Goal: Information Seeking & Learning: Learn about a topic

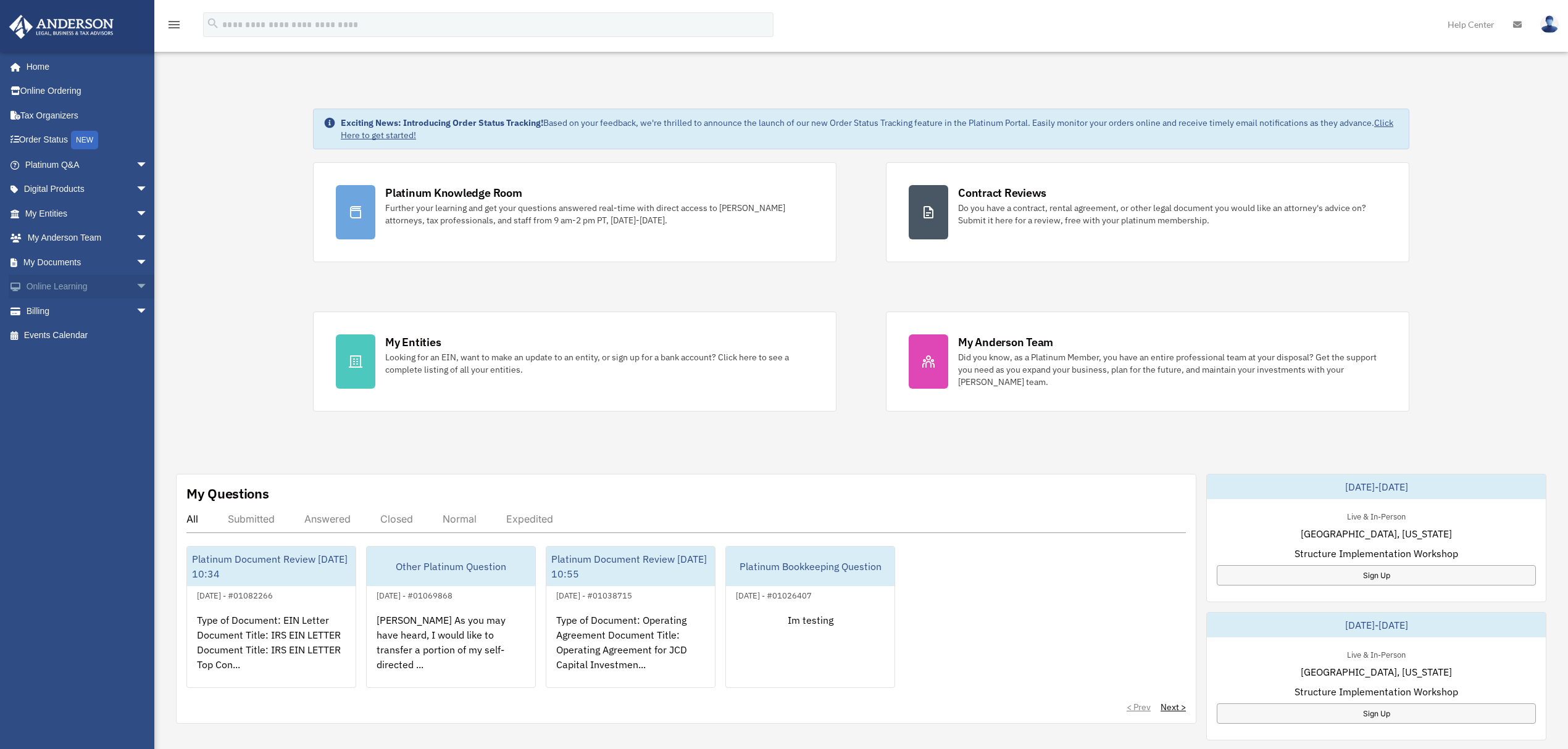
click at [67, 294] on link "Online Learning arrow_drop_down" at bounding box center [88, 287] width 158 height 24
click at [136, 287] on span "arrow_drop_down" at bounding box center [148, 287] width 24 height 25
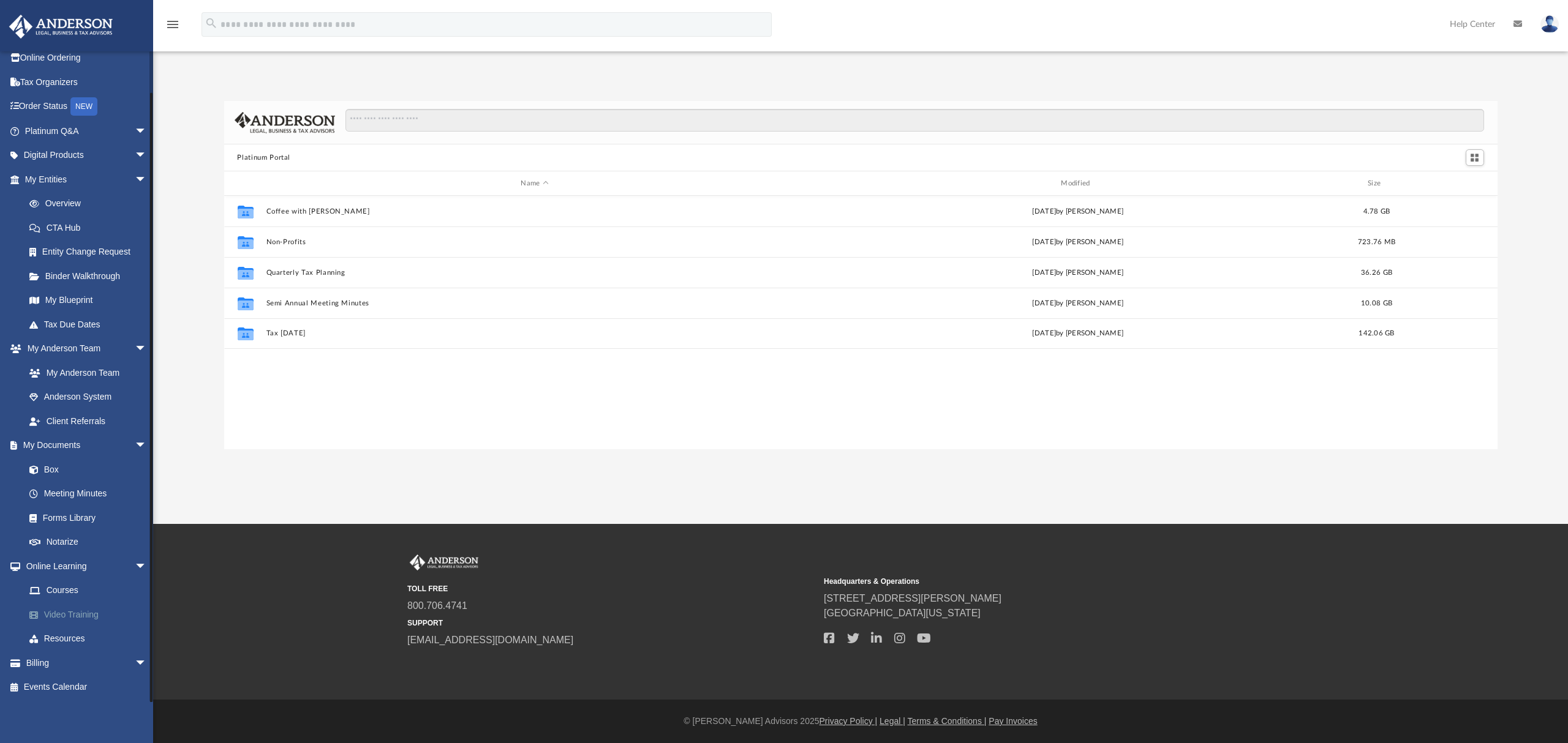
scroll to position [265, 1261]
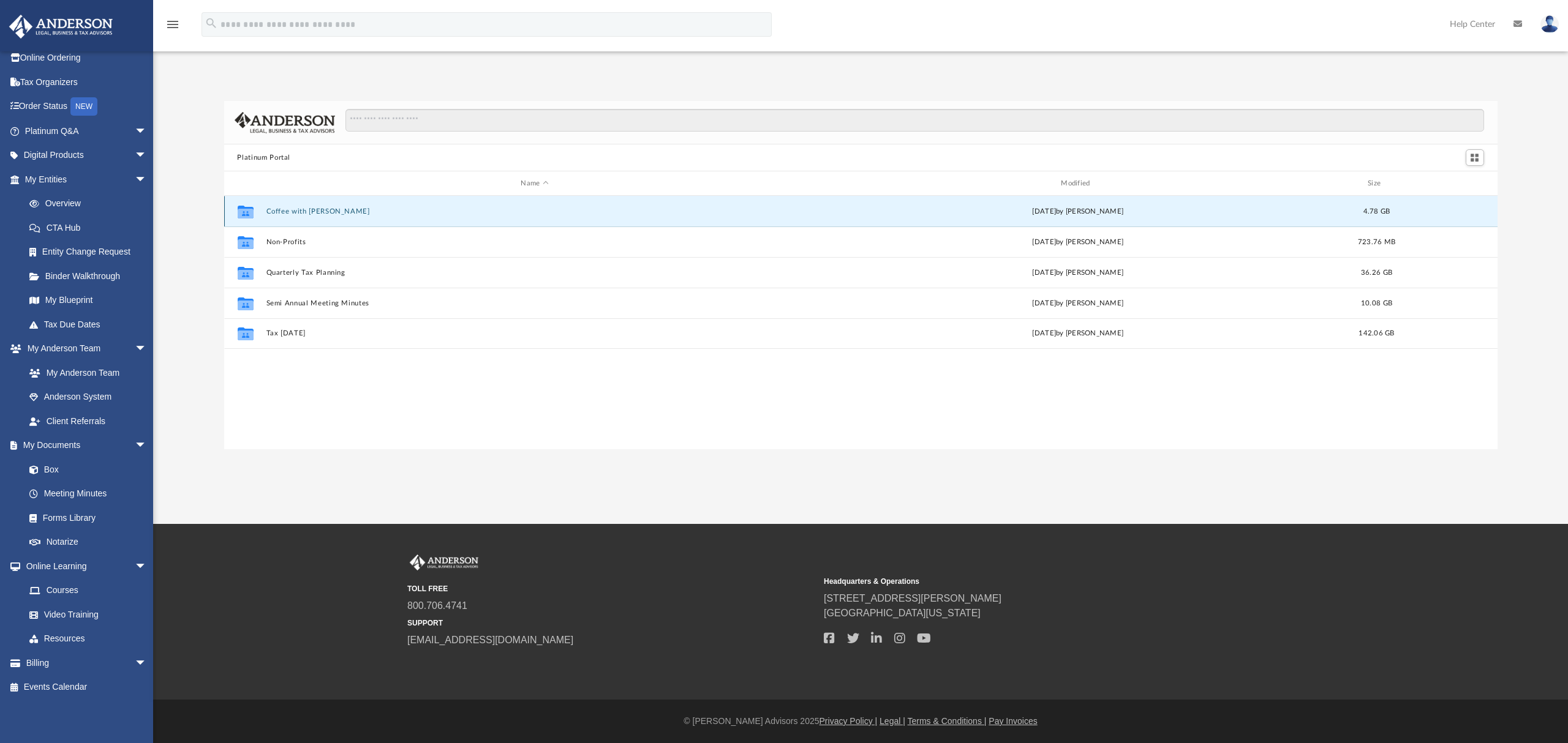
click at [314, 213] on button "Coffee with Carl" at bounding box center [534, 211] width 537 height 8
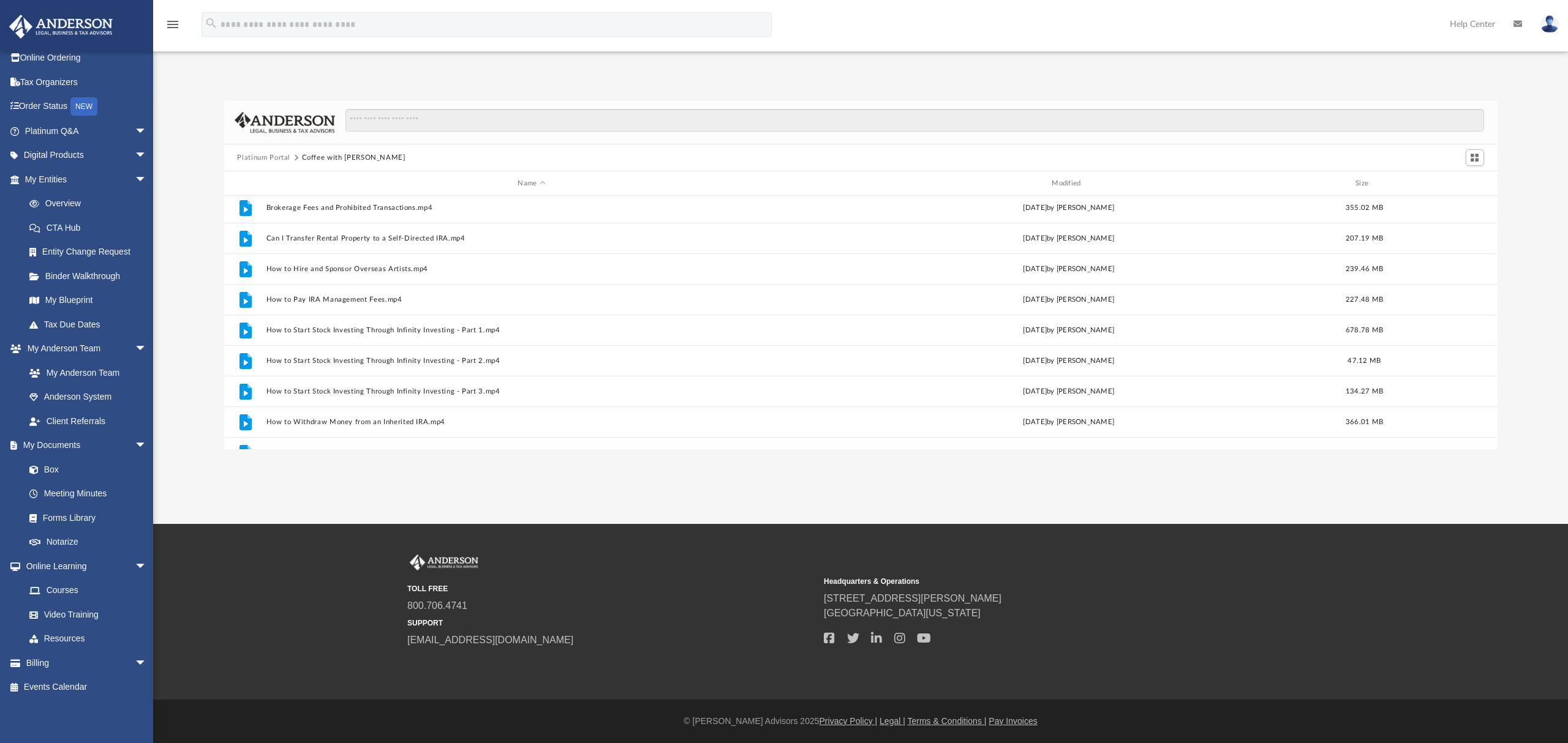
scroll to position [163, 0]
click at [465, 116] on input "Search files and folders" at bounding box center [914, 120] width 1138 height 23
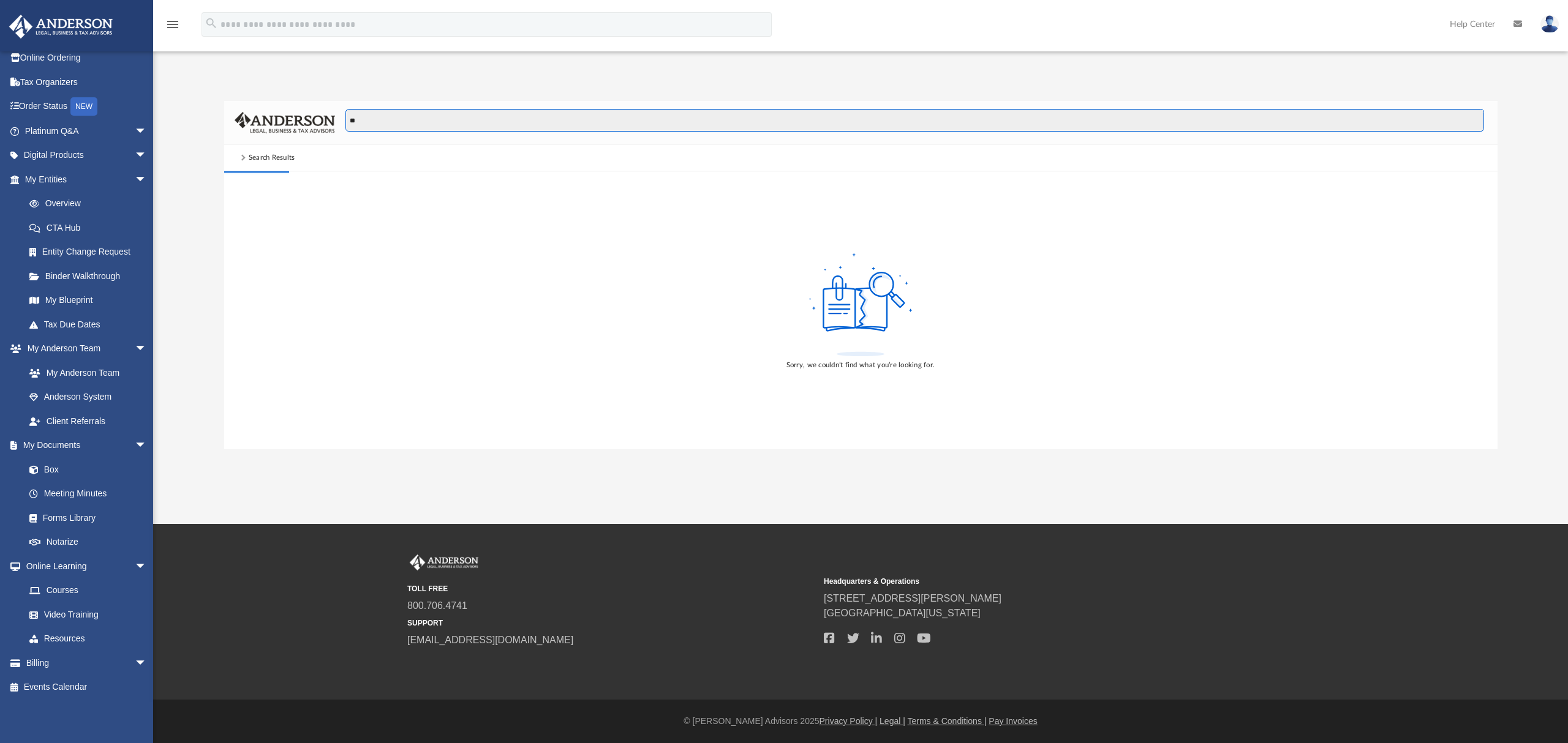
type input "*"
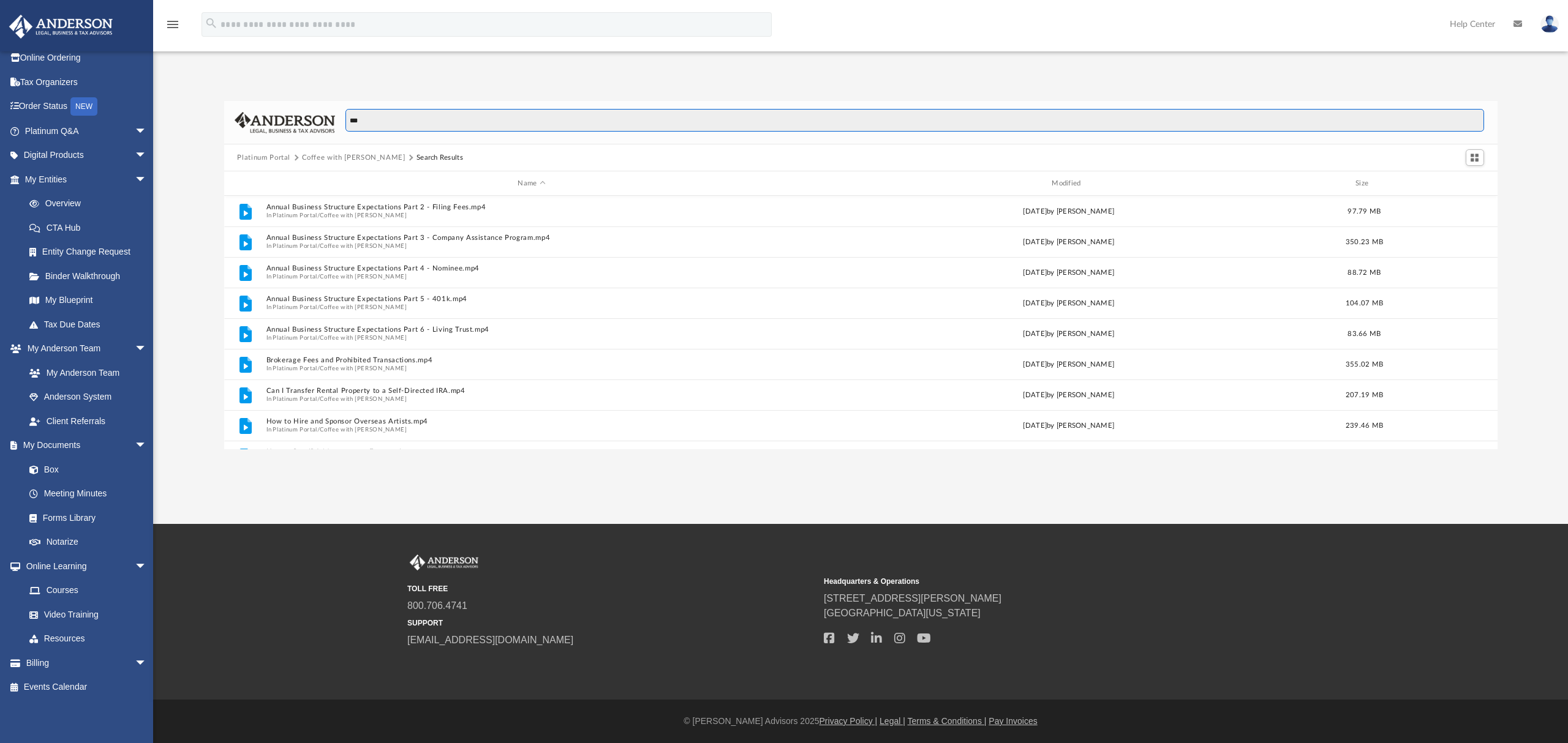
scroll to position [265, 1261]
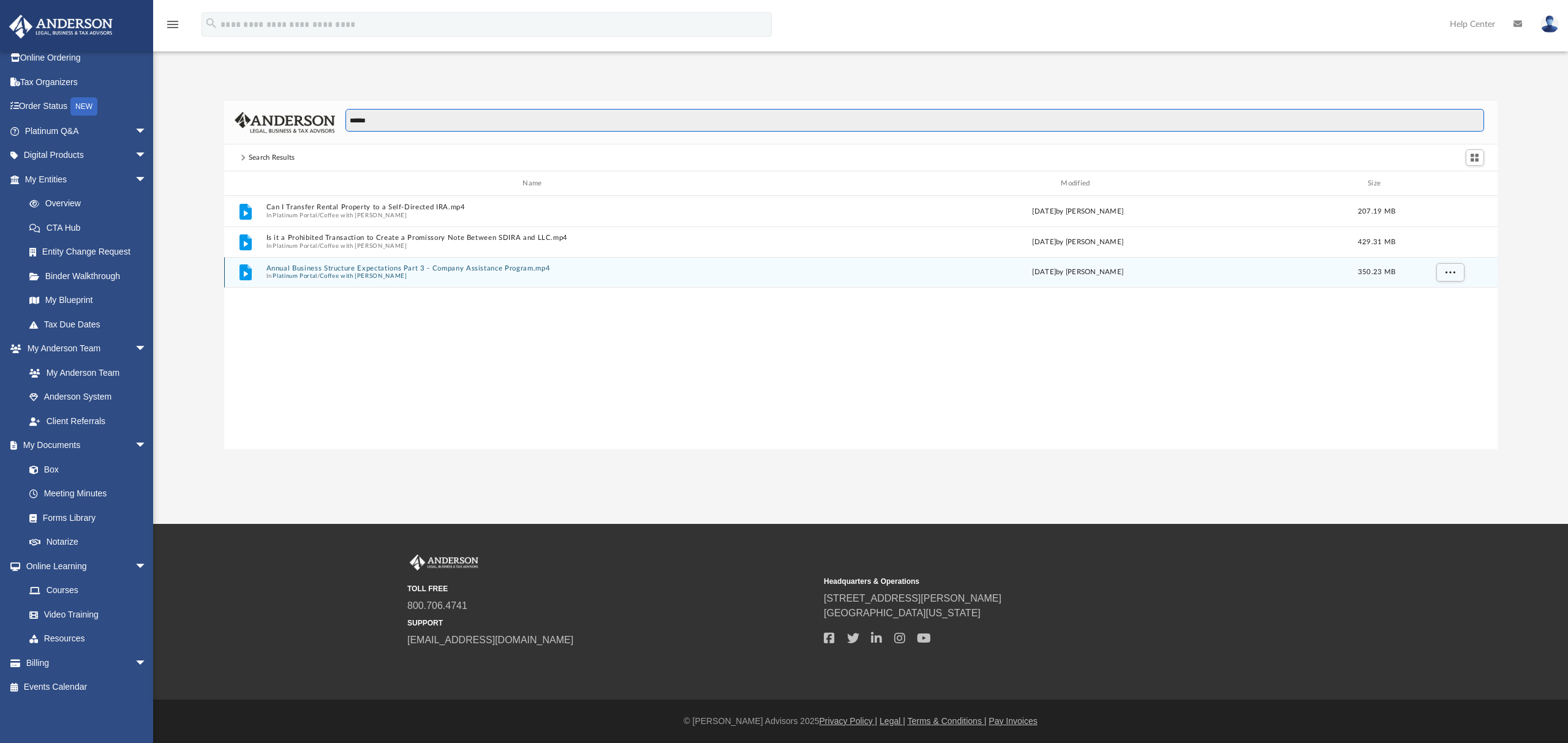
type input "******"
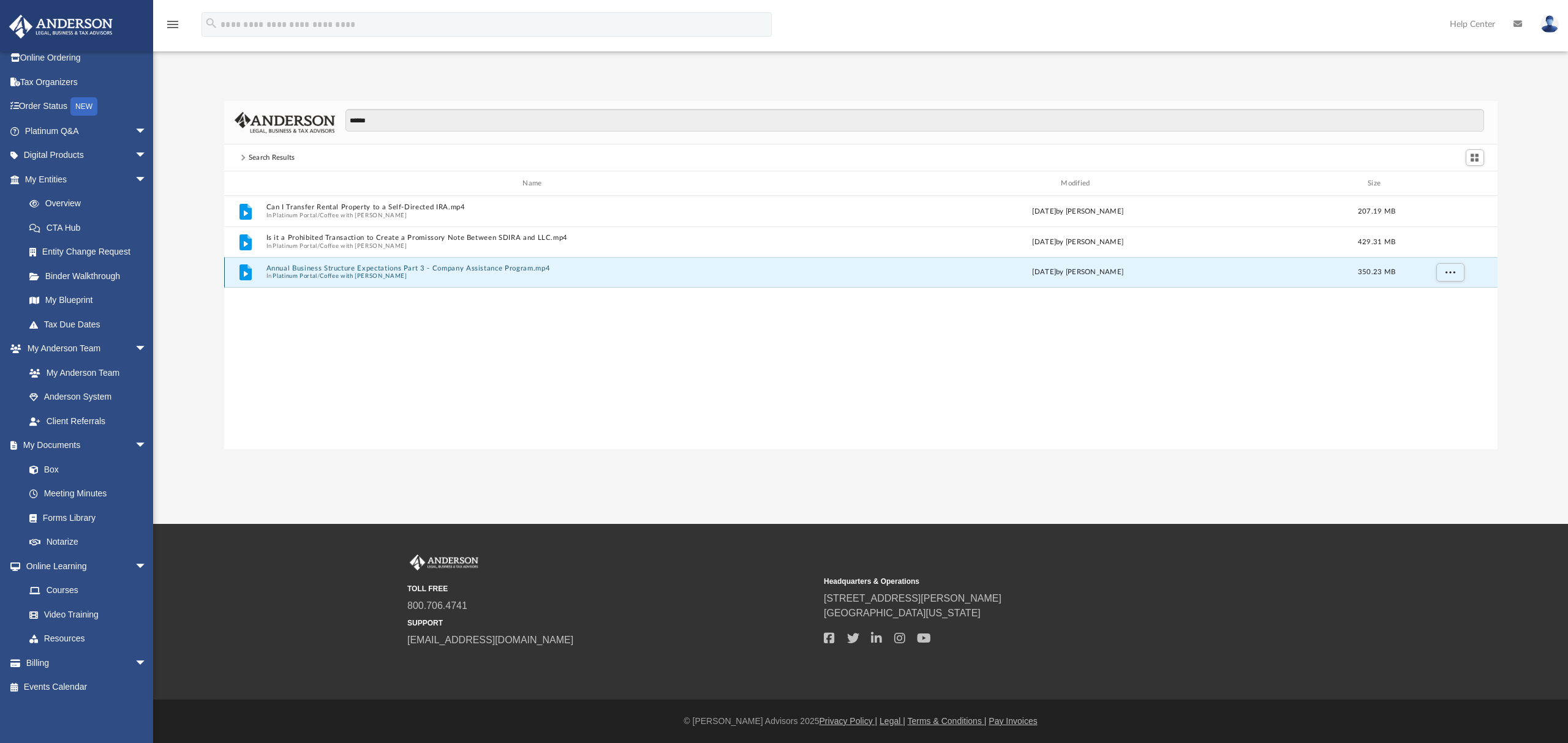
click at [428, 265] on button "Annual Business Structure Expectations Part 3 - Company Assistance Program.mp4" at bounding box center [534, 268] width 537 height 8
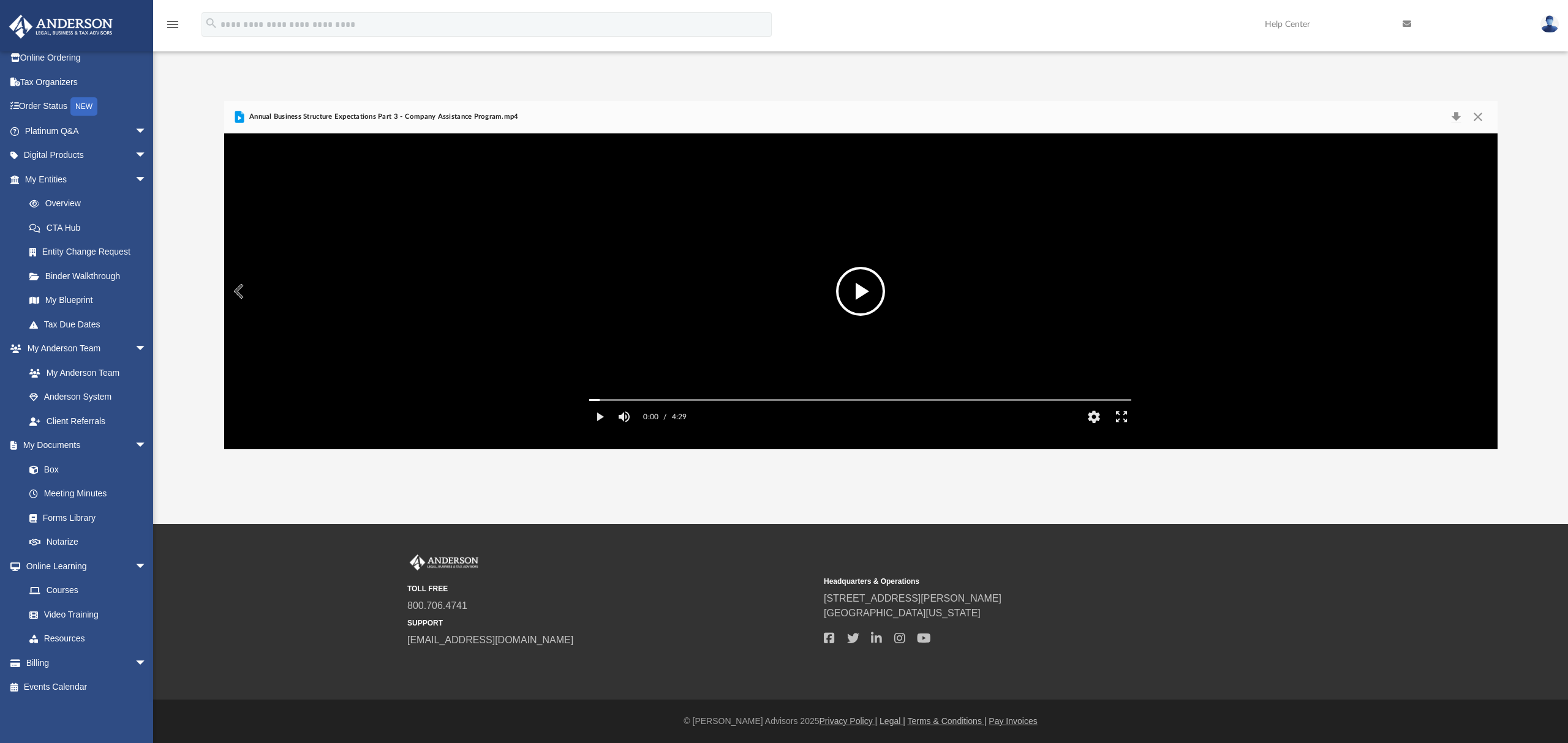
click at [880, 300] on button "File preview" at bounding box center [860, 291] width 49 height 49
click at [243, 289] on button "Preview" at bounding box center [238, 291] width 27 height 34
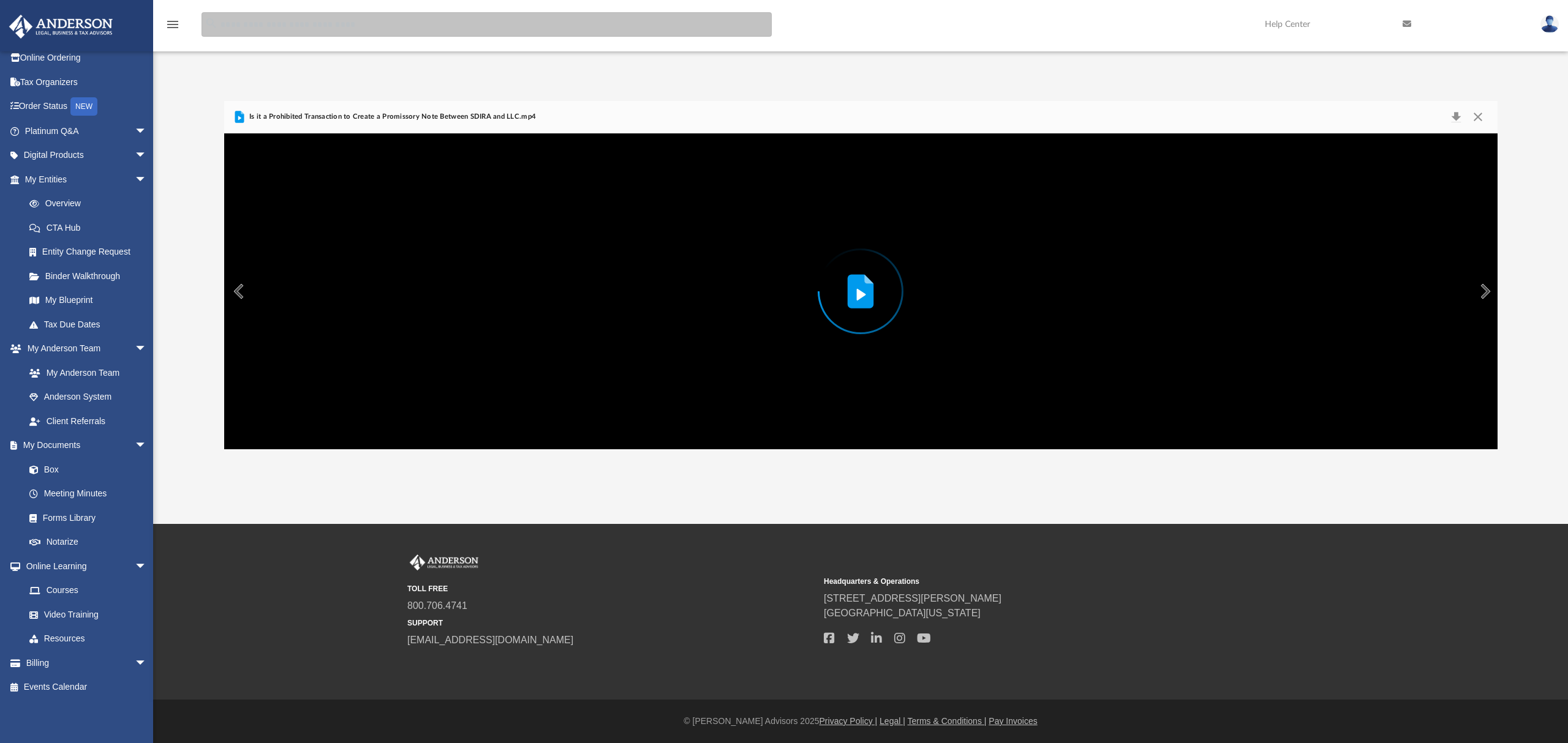
click at [236, 27] on input "search" at bounding box center [486, 24] width 570 height 24
click at [265, 23] on input "search" at bounding box center [486, 24] width 570 height 24
type input "*******"
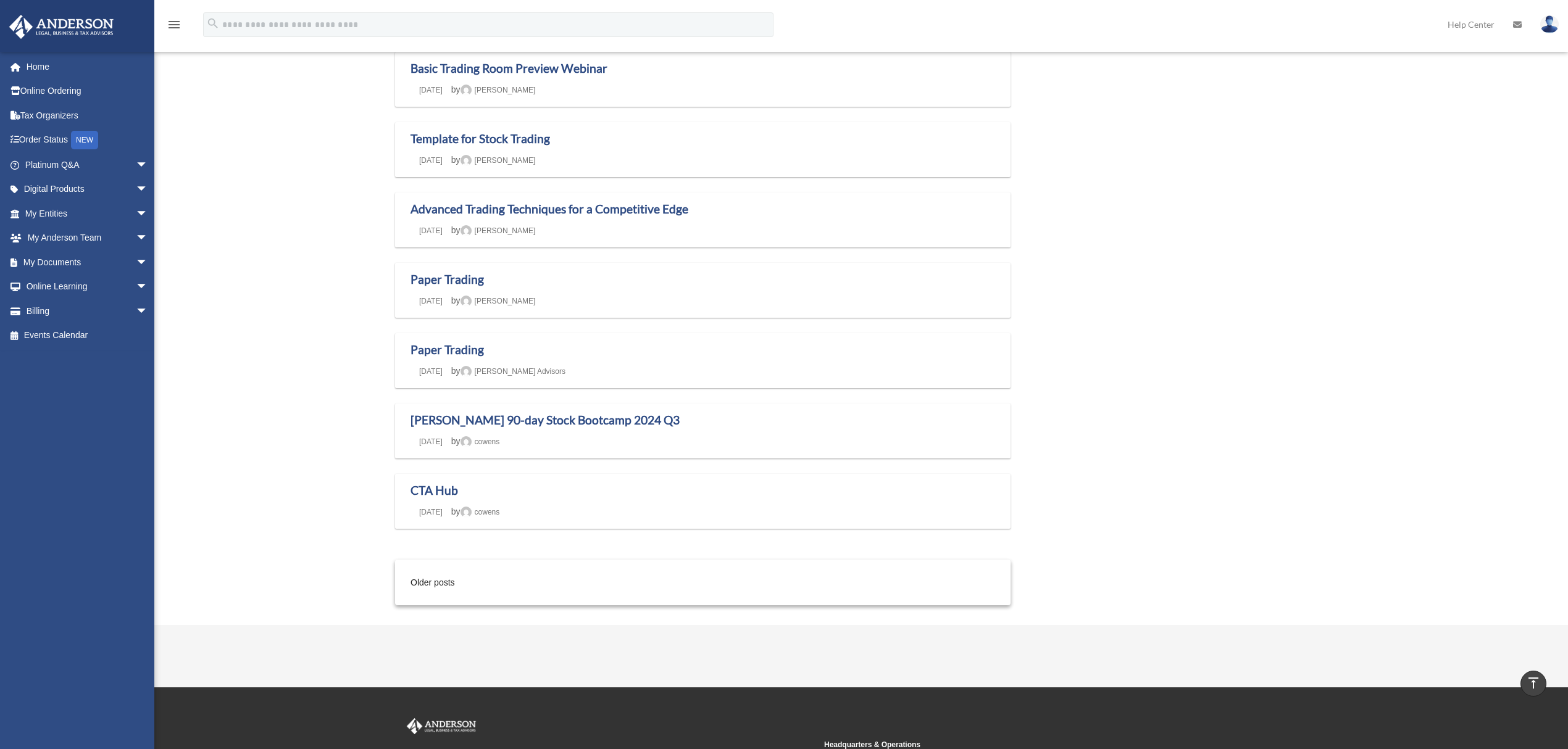
scroll to position [576, 0]
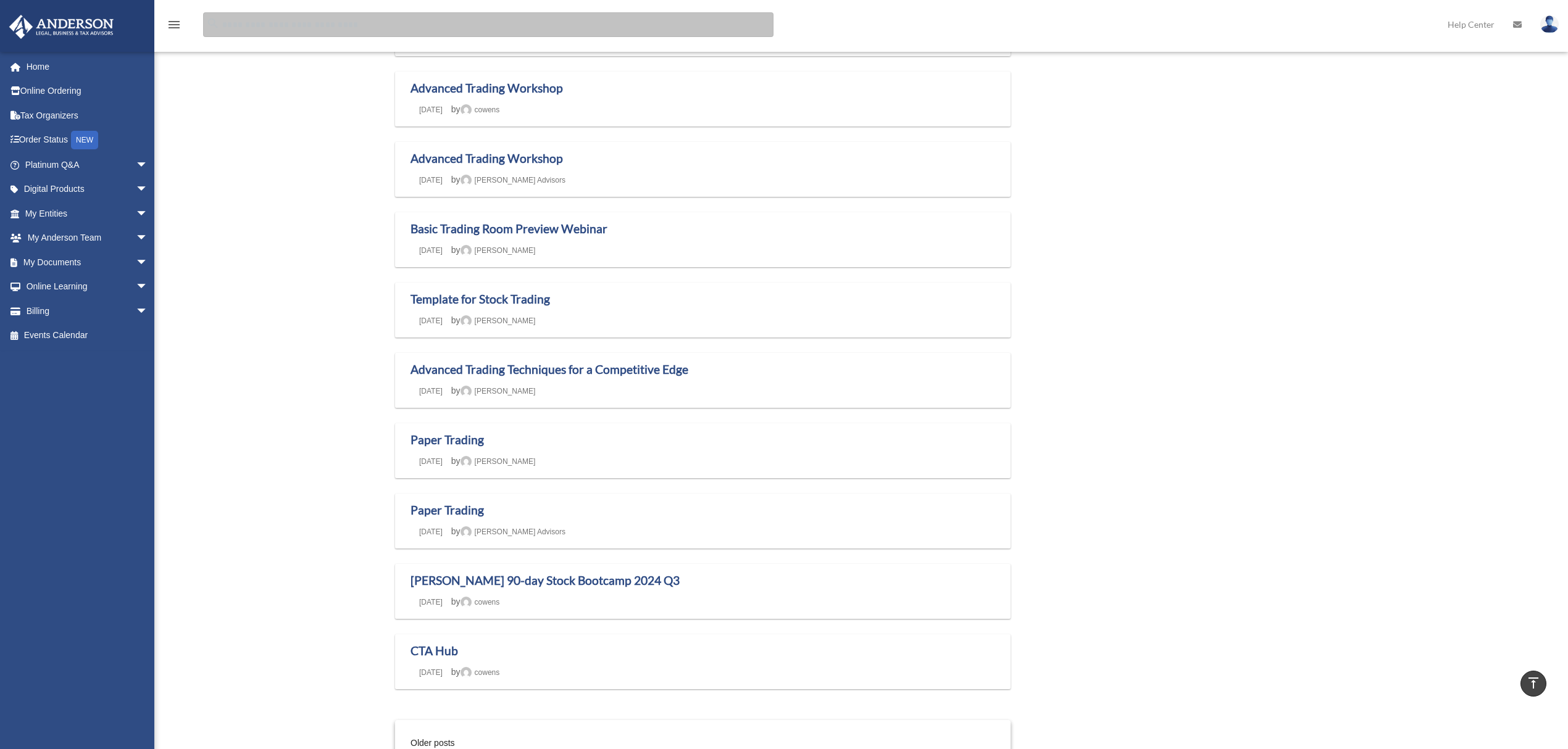
click at [372, 21] on input "Search for:" at bounding box center [488, 24] width 571 height 24
type input "**********"
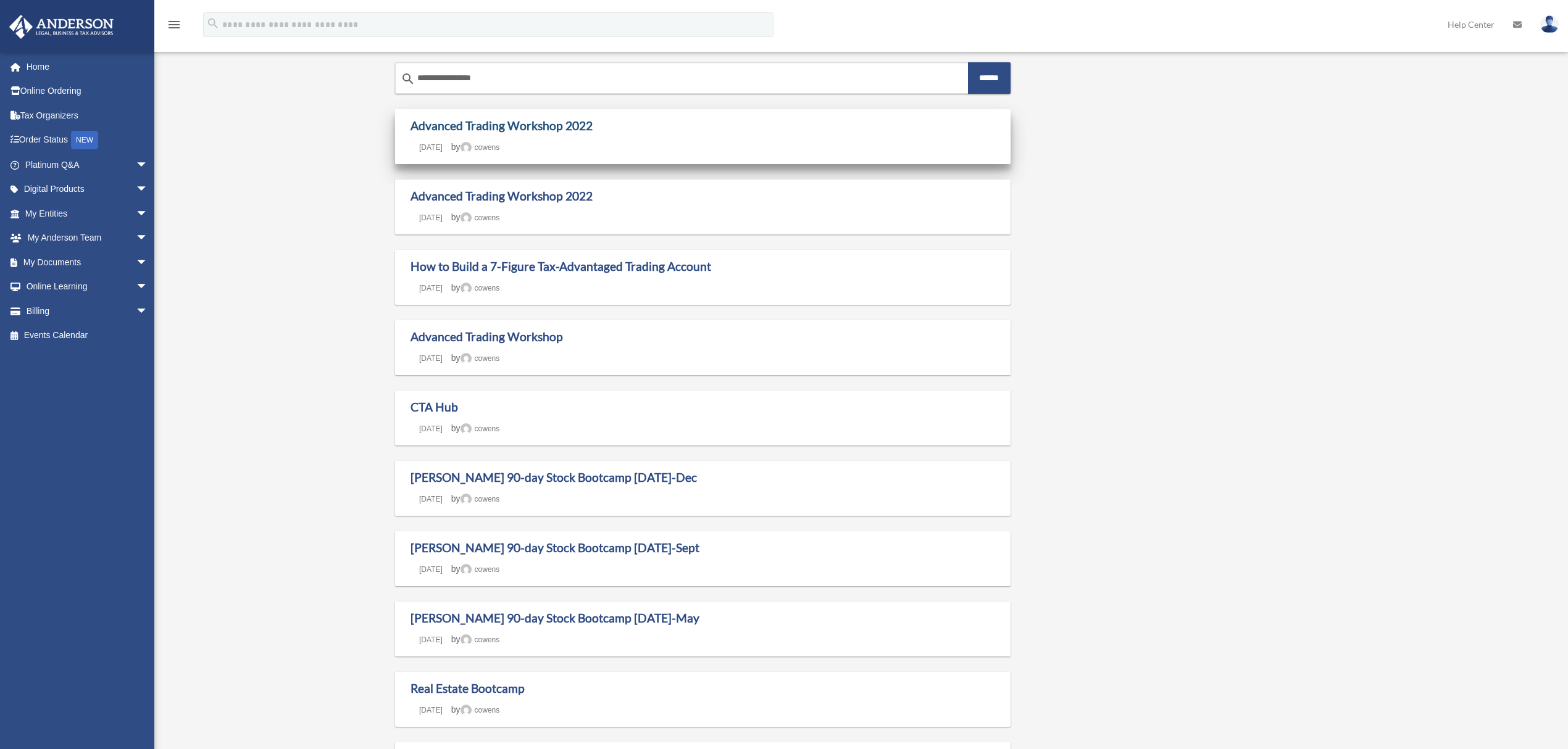
click at [480, 126] on link "Advanced Trading Workshop 2022" at bounding box center [502, 126] width 182 height 14
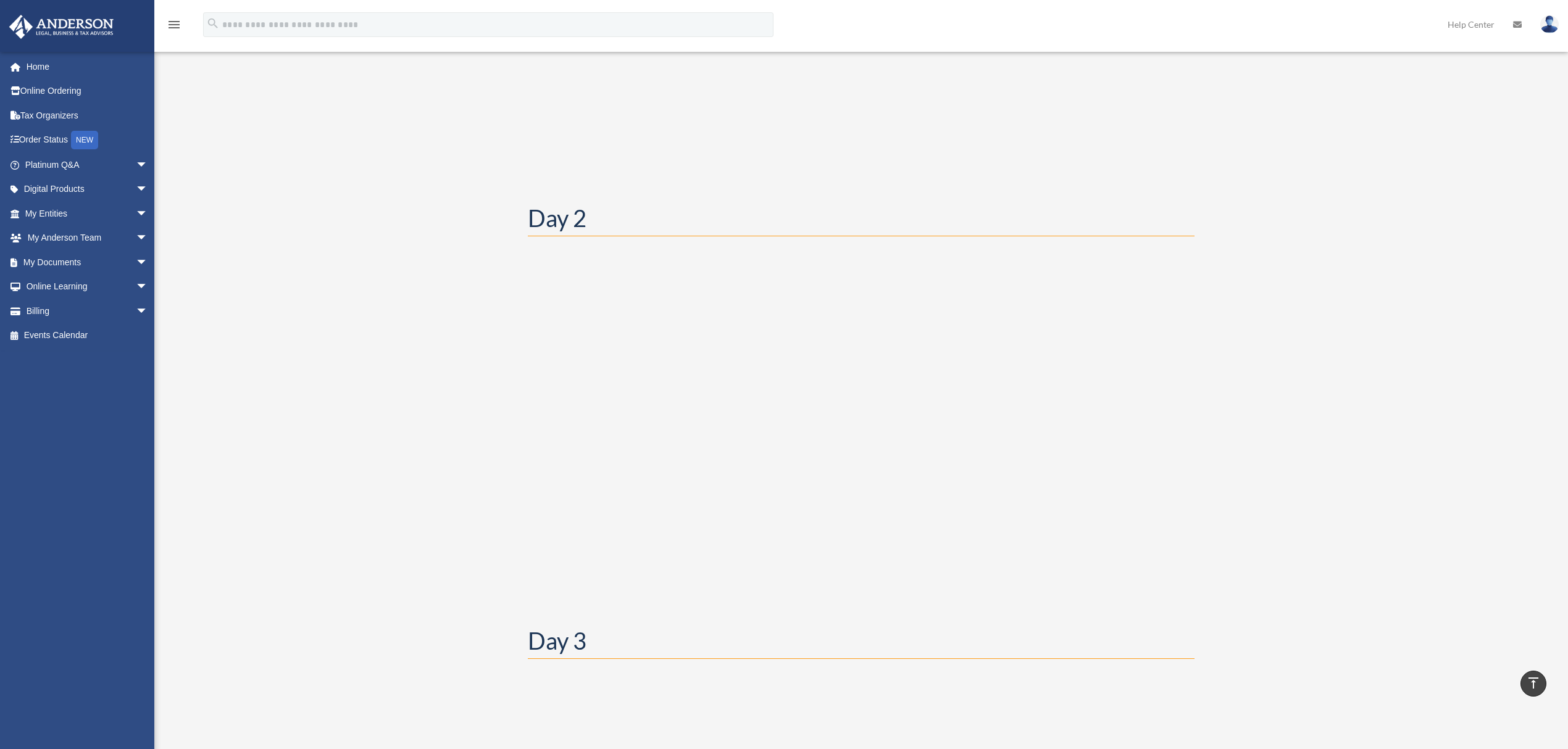
scroll to position [494, 0]
